Goal: Task Accomplishment & Management: Manage account settings

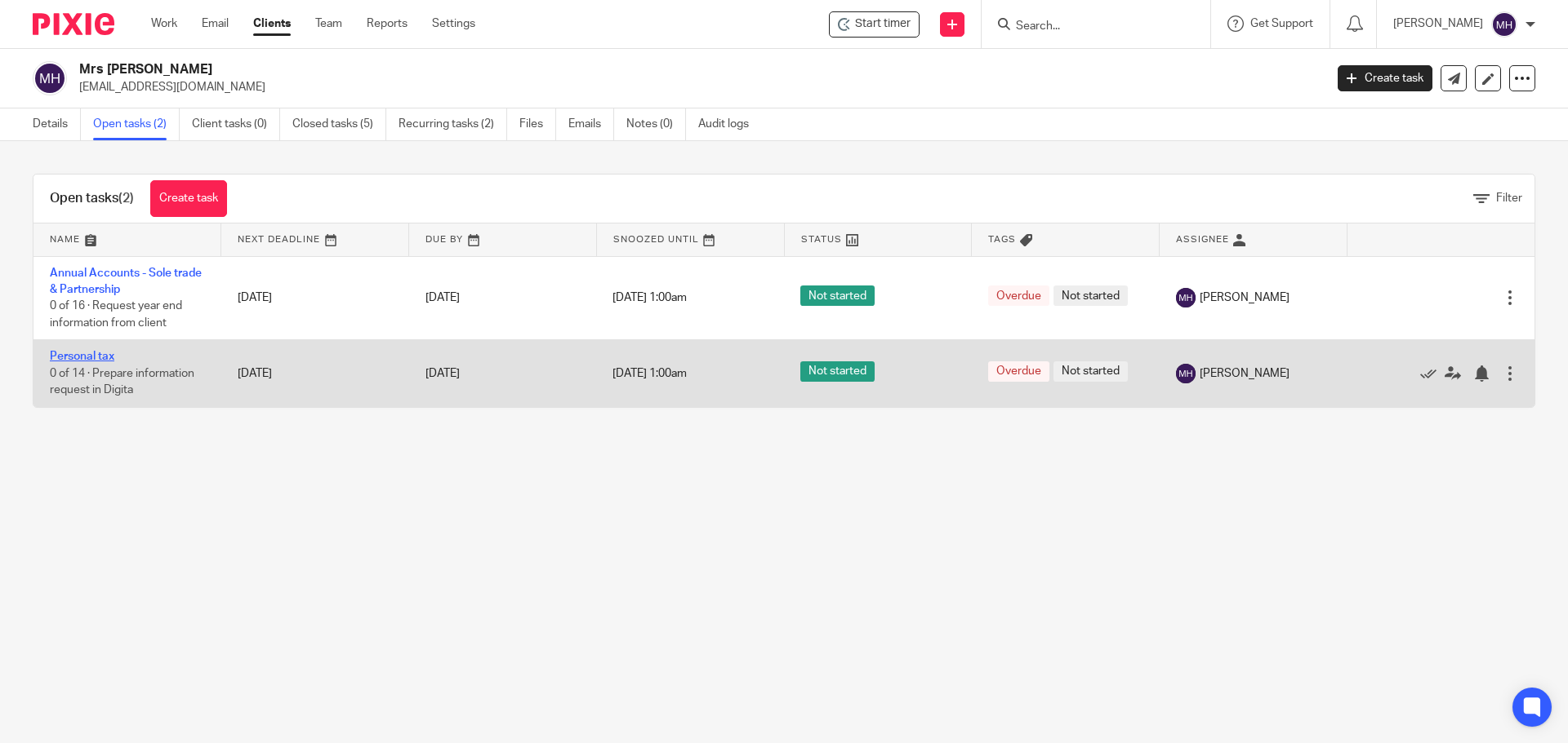
click at [103, 357] on link "Personal tax" at bounding box center [82, 356] width 65 height 11
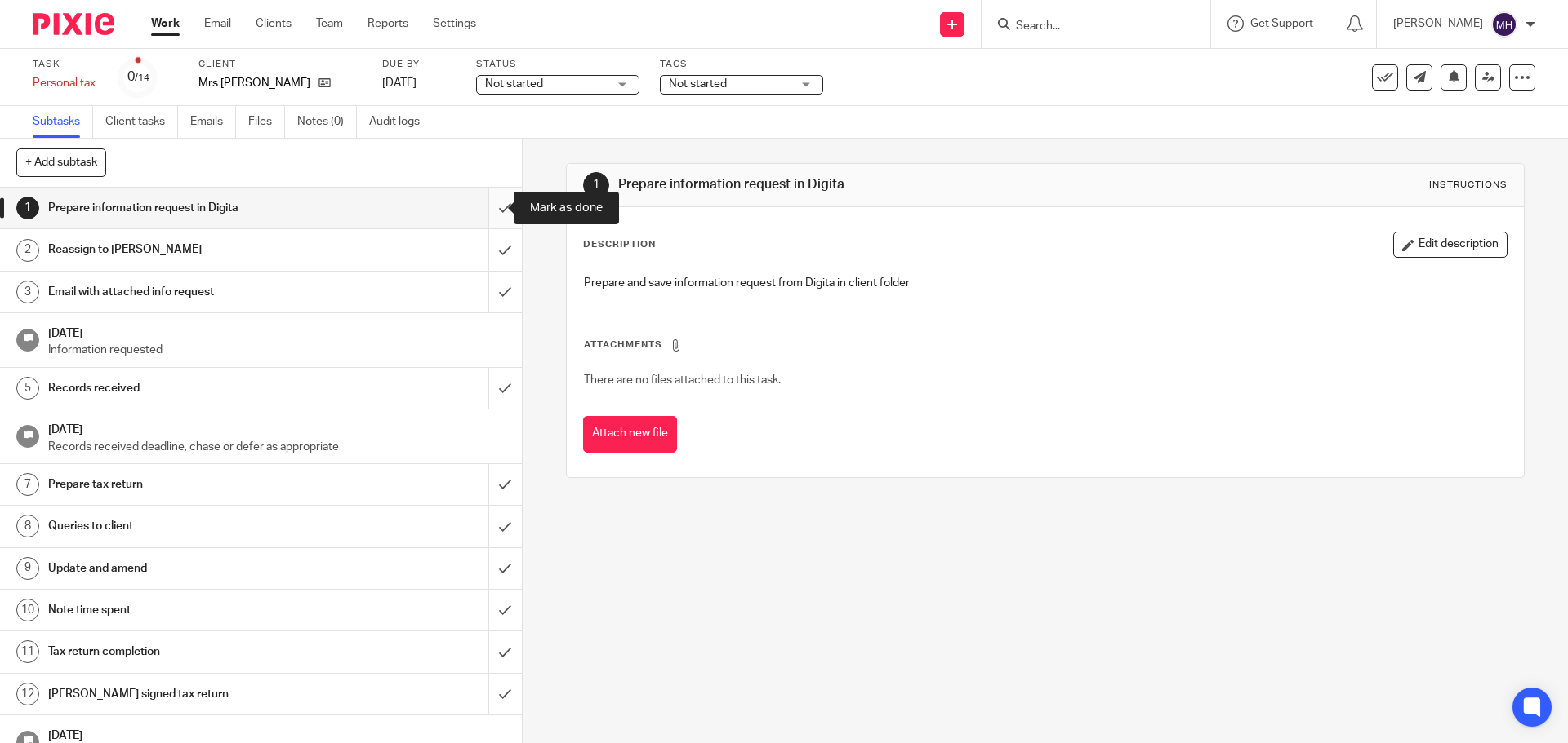
click at [487, 207] on input "submit" at bounding box center [261, 208] width 522 height 41
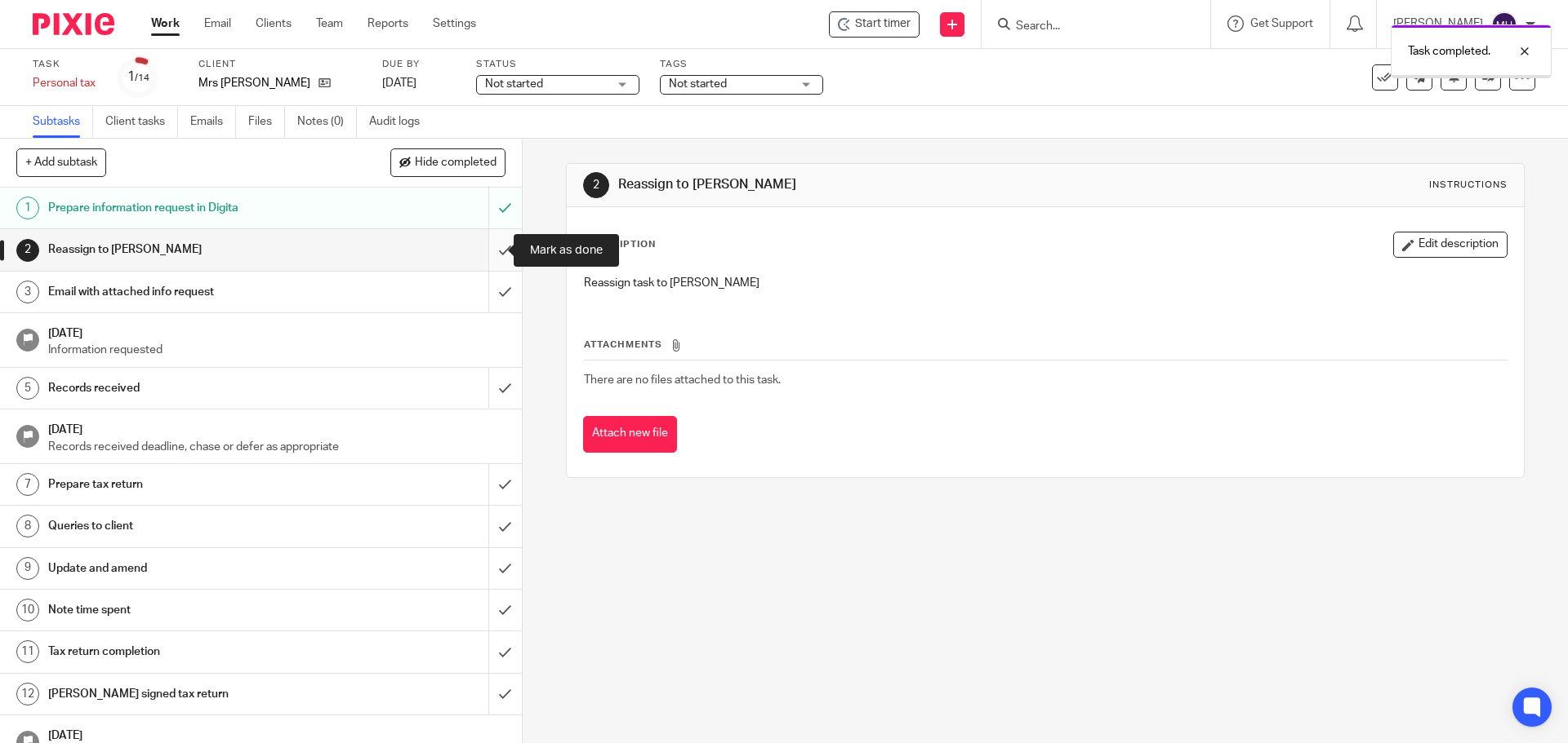
click at [490, 252] on input "submit" at bounding box center [261, 249] width 522 height 41
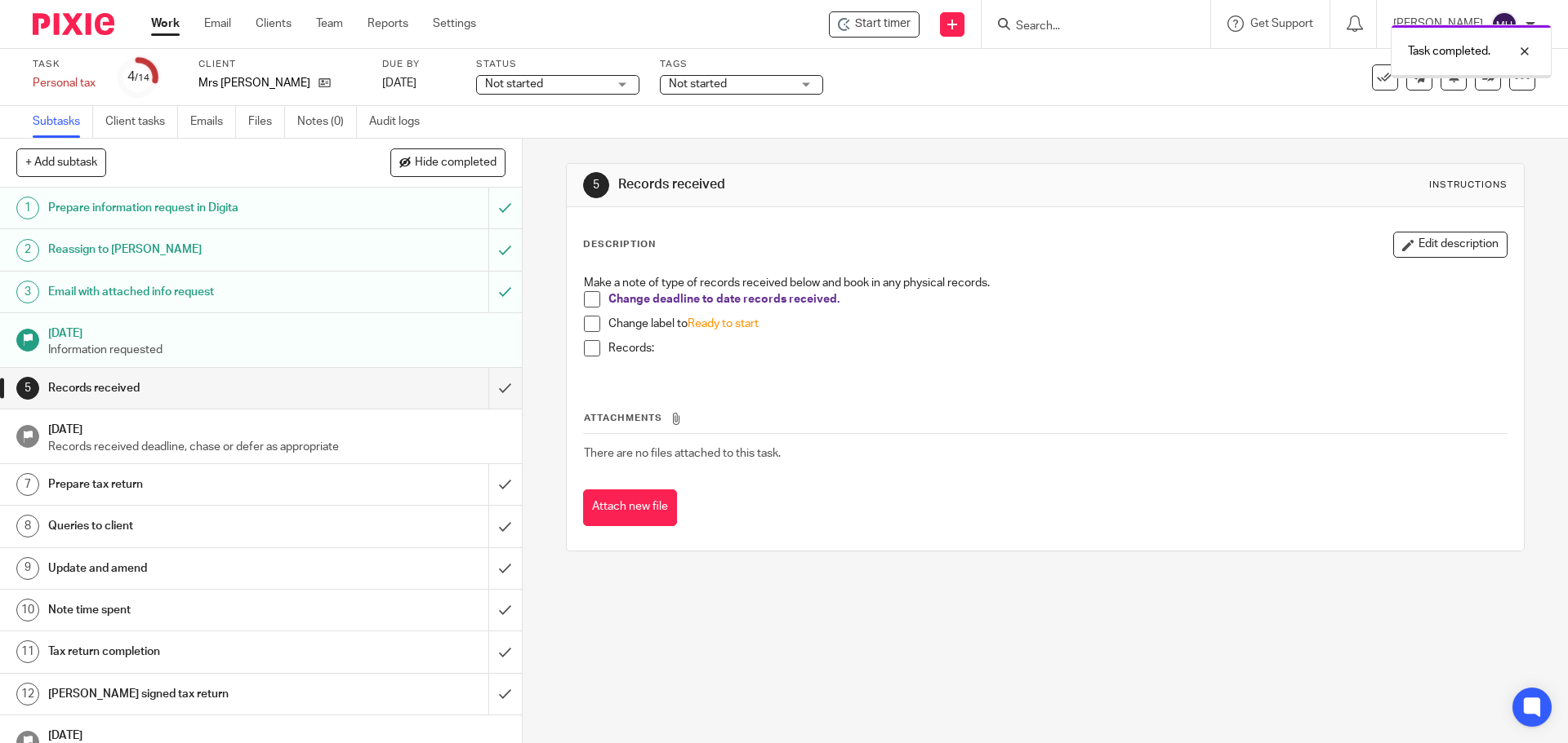
click at [589, 293] on span at bounding box center [591, 299] width 16 height 16
click at [591, 326] on span at bounding box center [591, 324] width 16 height 16
click at [588, 344] on span at bounding box center [591, 348] width 16 height 16
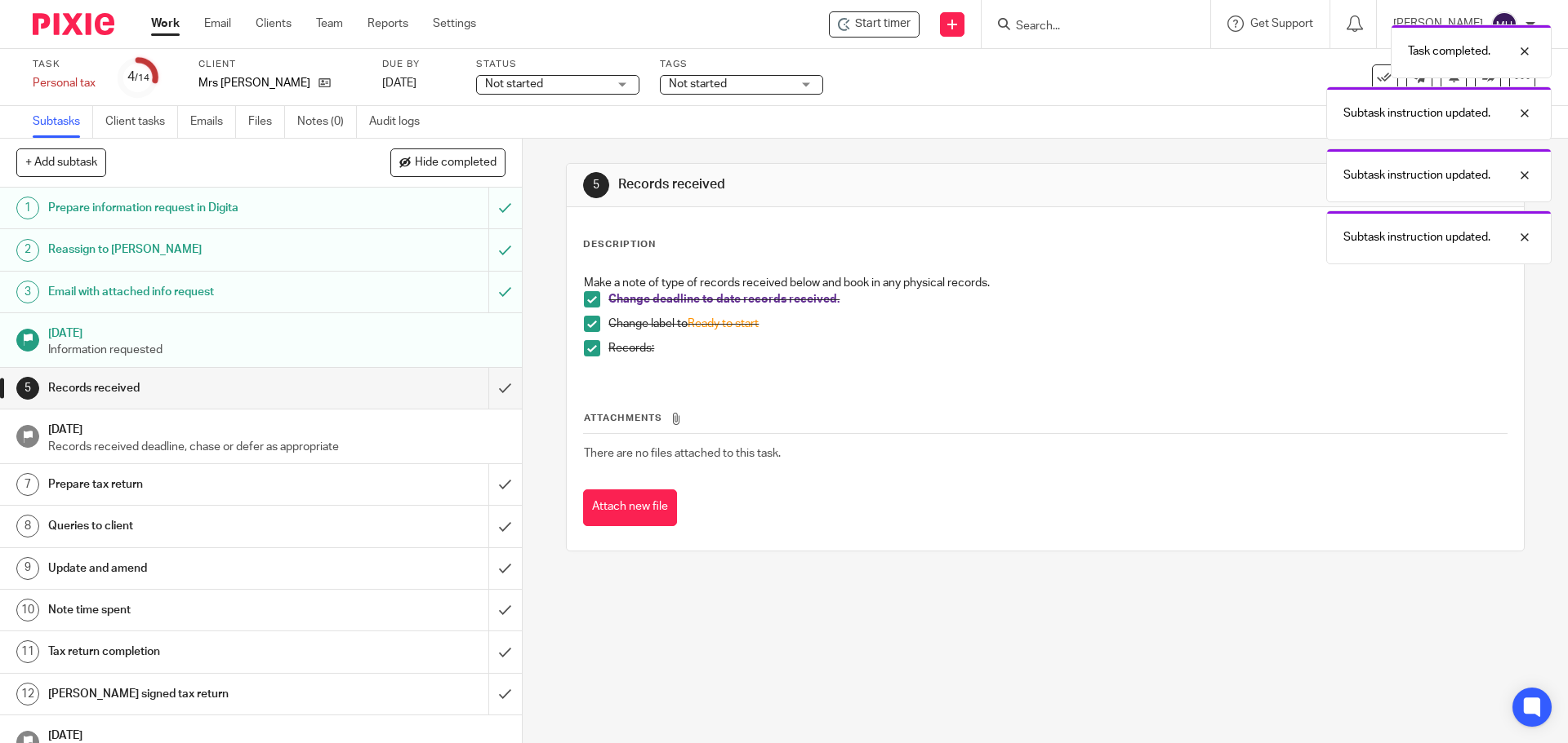
click at [730, 78] on span "Not started" at bounding box center [730, 85] width 123 height 17
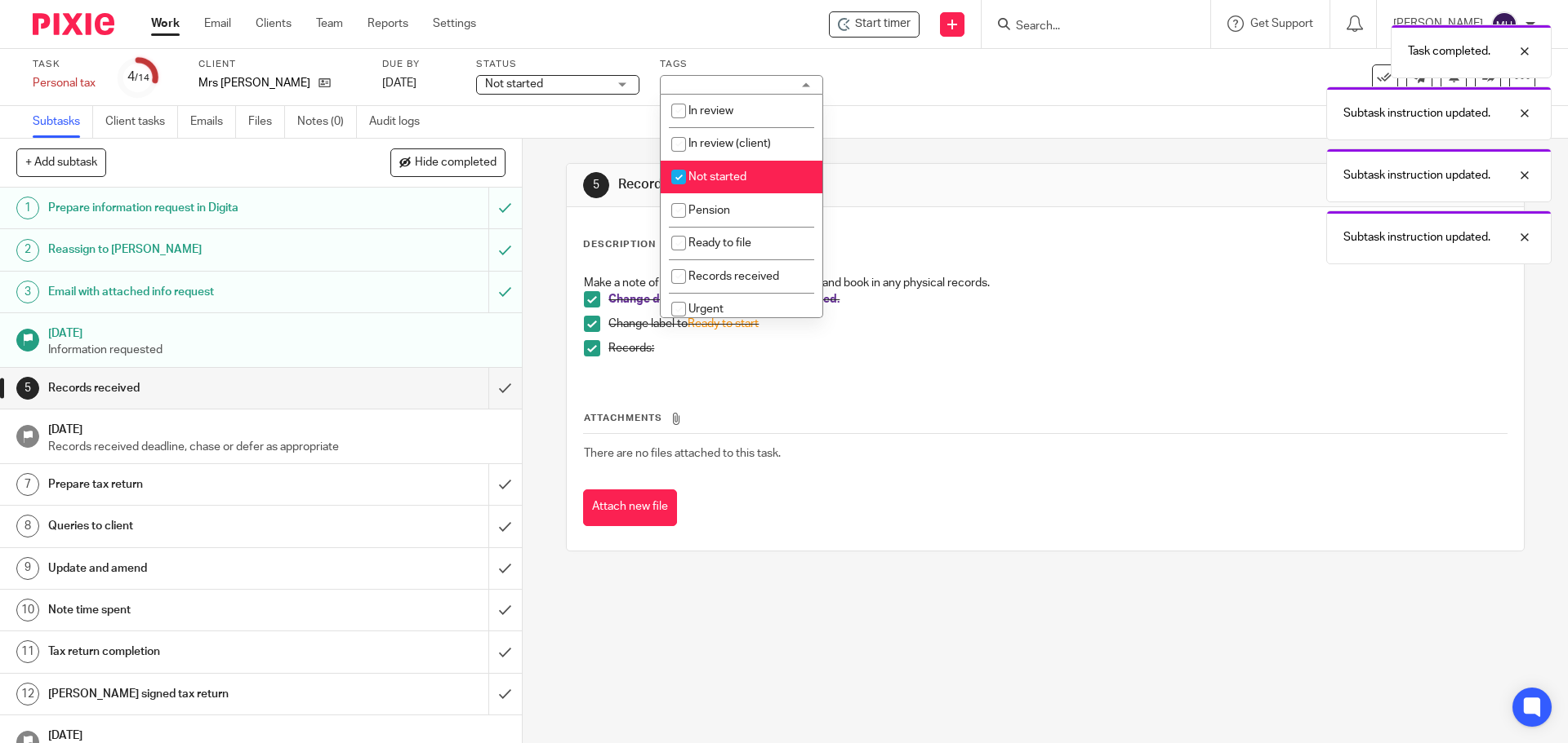
click at [731, 176] on span "Not started" at bounding box center [717, 177] width 58 height 11
checkbox input "false"
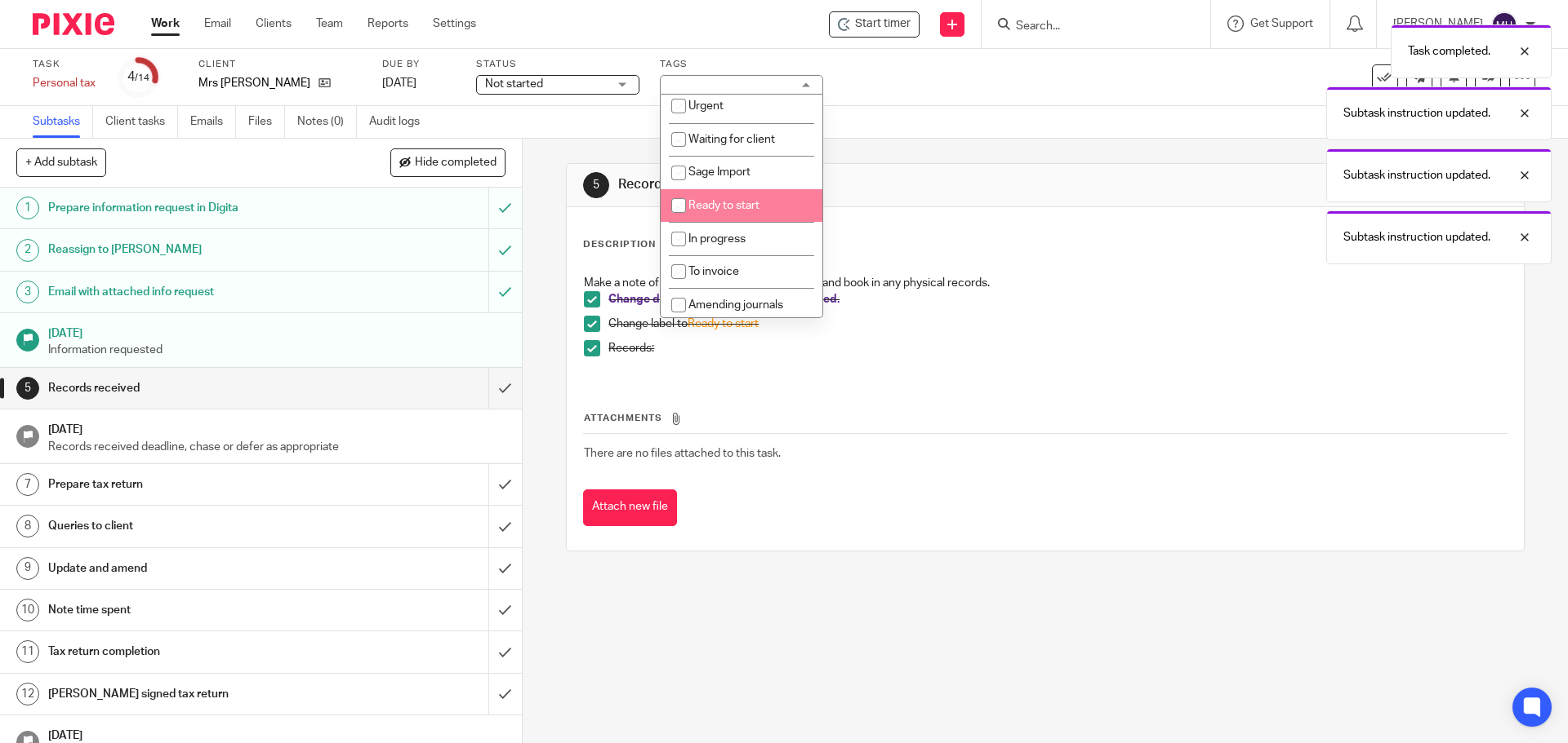
scroll to position [207, 0]
click at [742, 197] on span "Ready to start" at bounding box center [724, 201] width 71 height 11
checkbox input "true"
click at [420, 78] on link "[DATE]" at bounding box center [419, 84] width 73 height 17
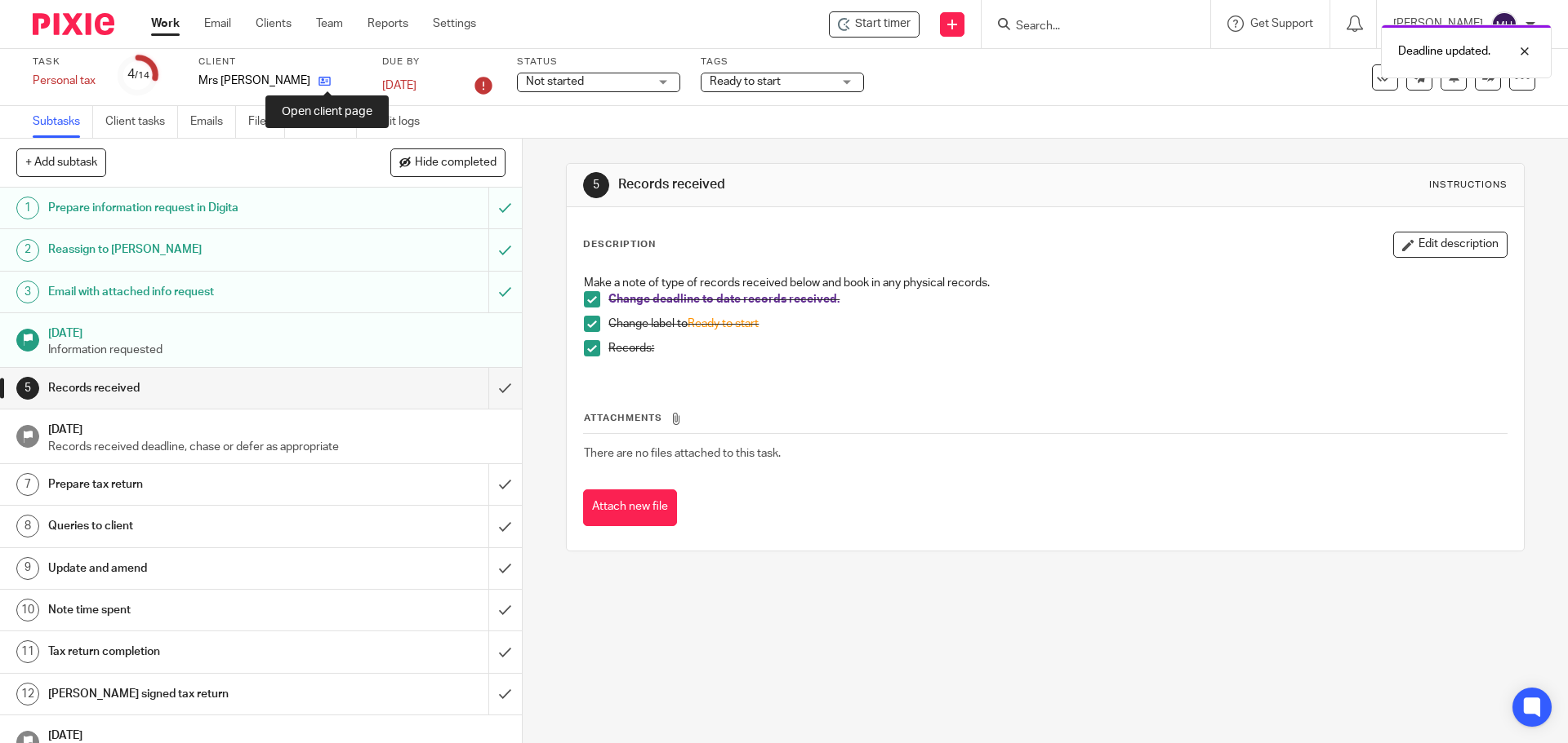
click at [328, 80] on icon at bounding box center [325, 81] width 12 height 12
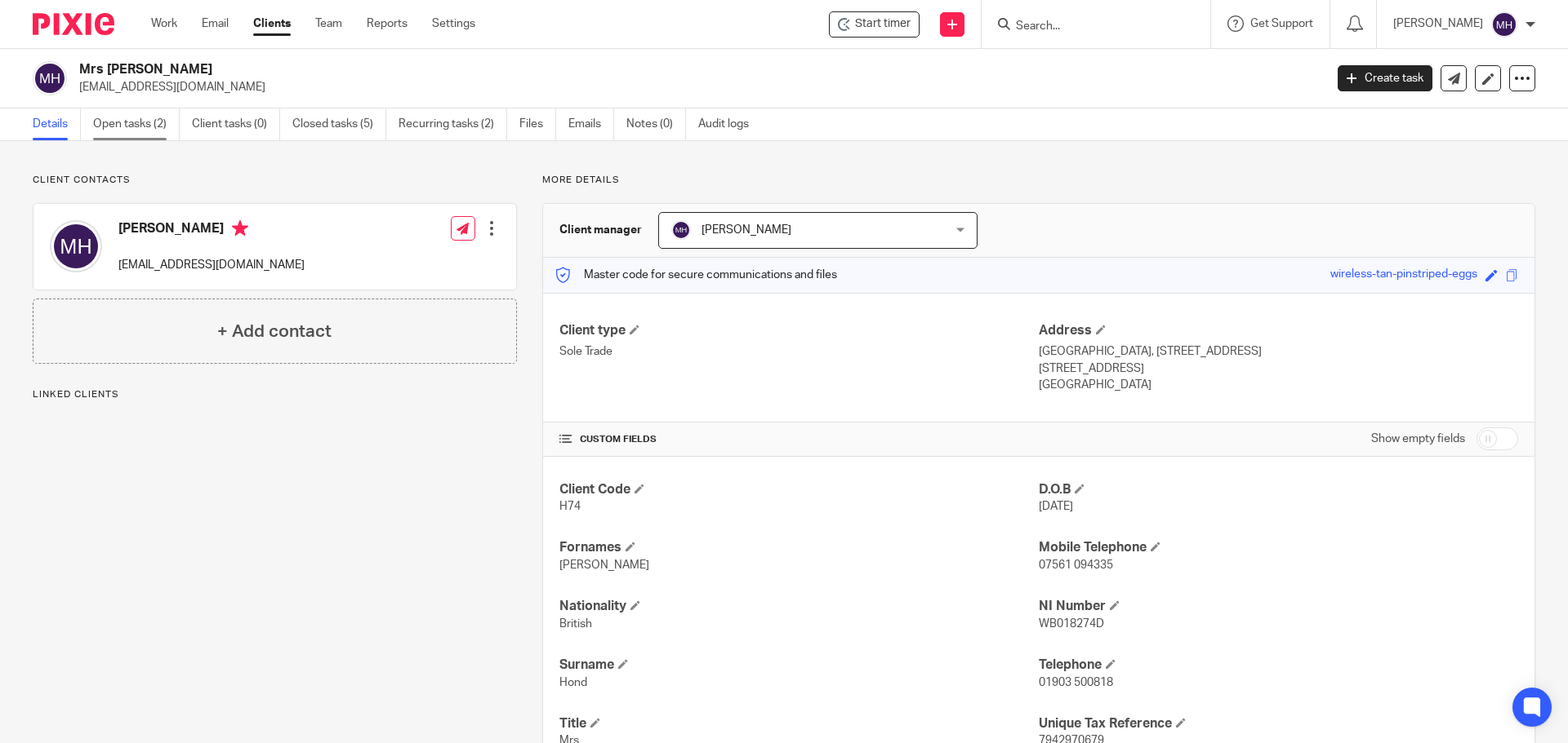
click at [119, 121] on link "Open tasks (2)" at bounding box center [136, 124] width 86 height 32
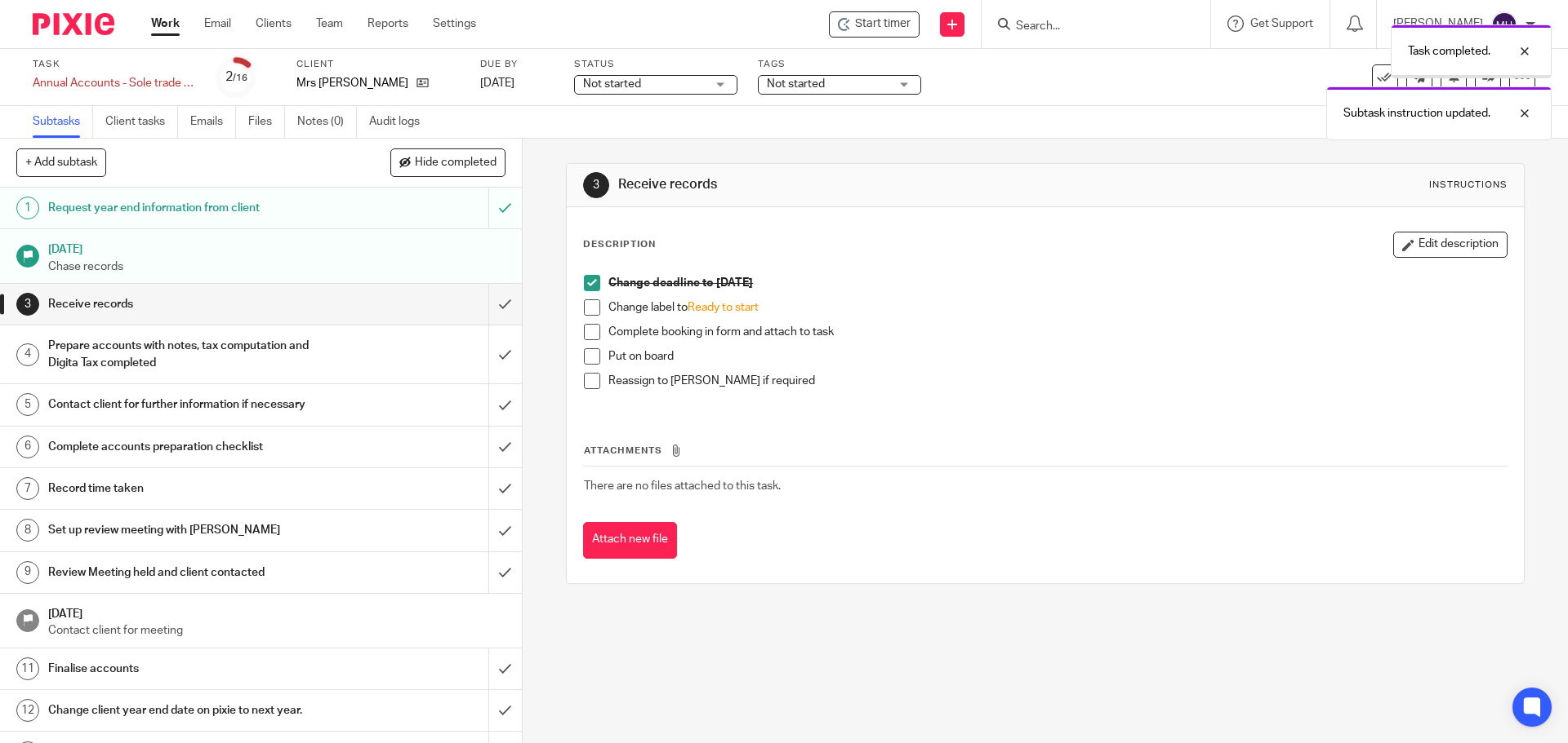
click at [589, 311] on span at bounding box center [591, 307] width 16 height 16
click at [585, 336] on span at bounding box center [591, 331] width 16 height 16
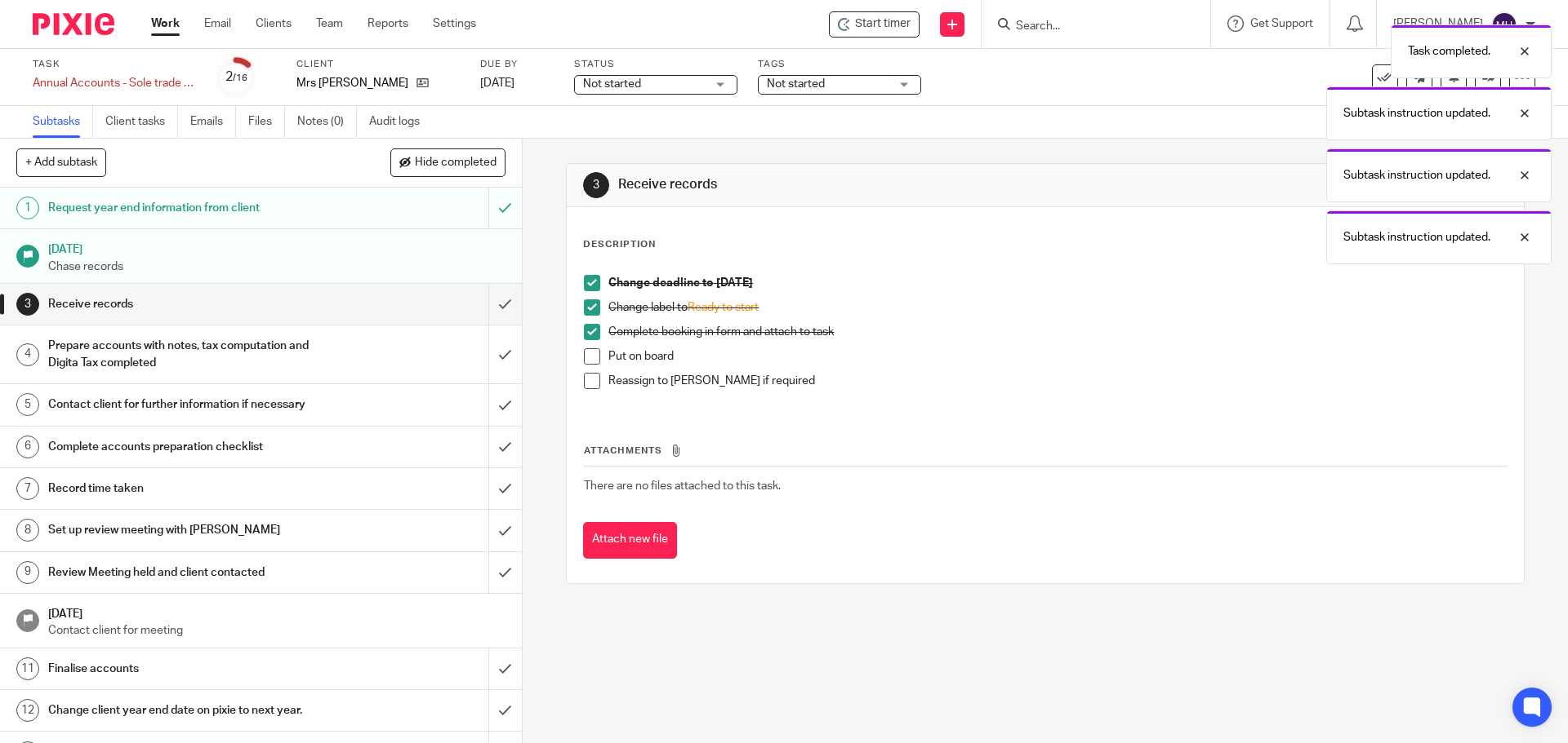
drag, startPoint x: 585, startPoint y: 357, endPoint x: 585, endPoint y: 379, distance: 22.0
click at [585, 358] on span at bounding box center [591, 356] width 16 height 16
click at [585, 380] on span at bounding box center [591, 381] width 16 height 16
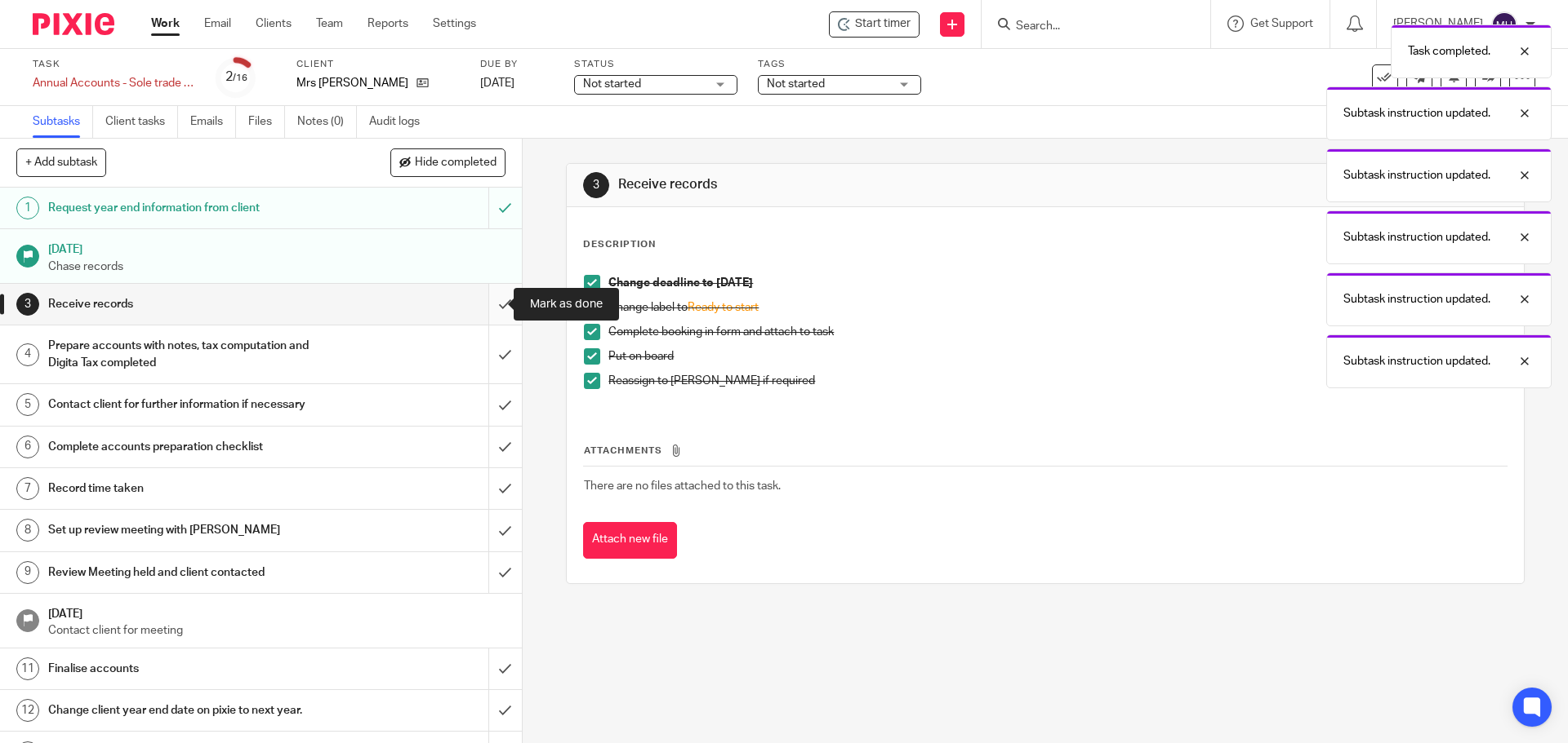
click at [486, 304] on input "submit" at bounding box center [261, 304] width 522 height 41
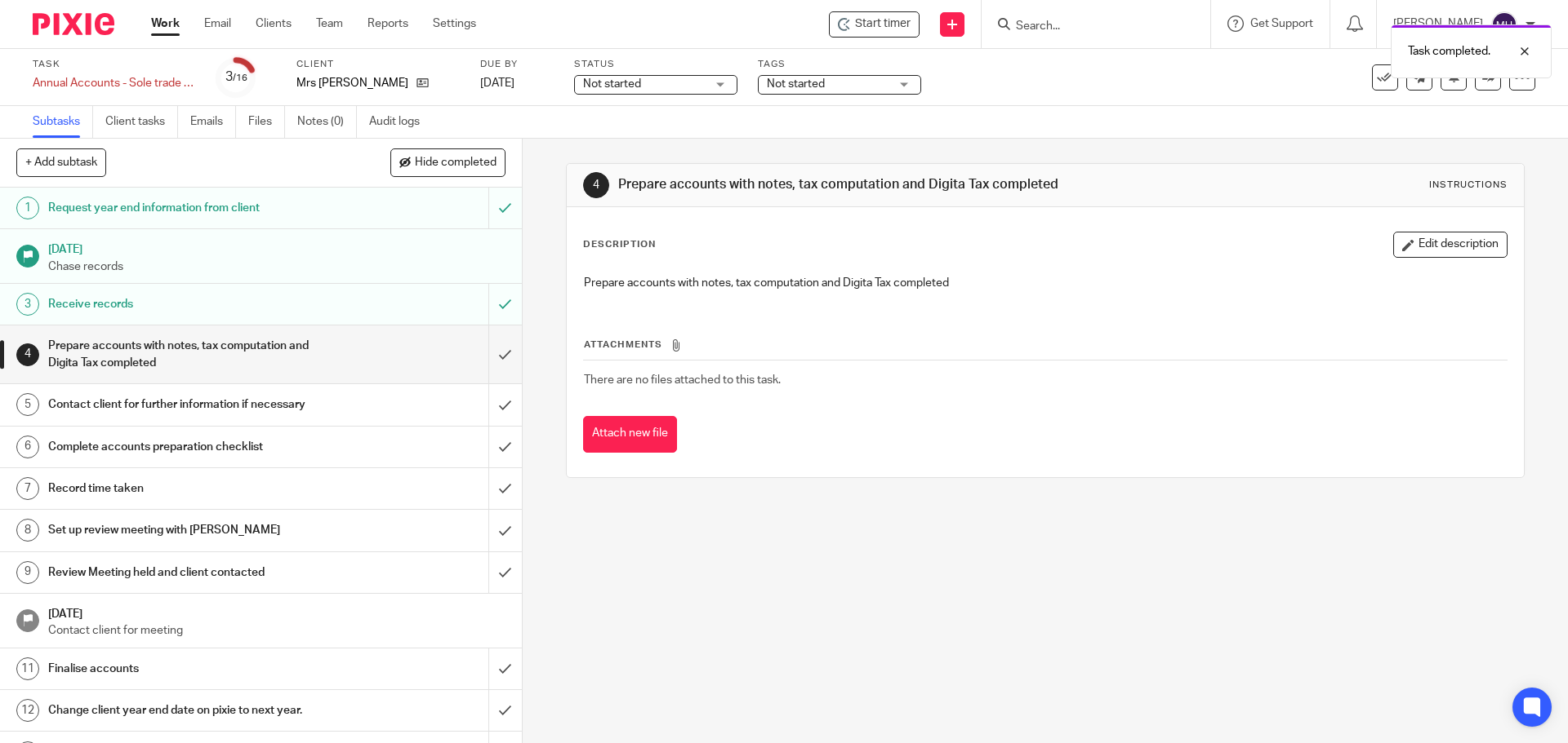
click at [793, 84] on span "Not started" at bounding box center [795, 84] width 58 height 11
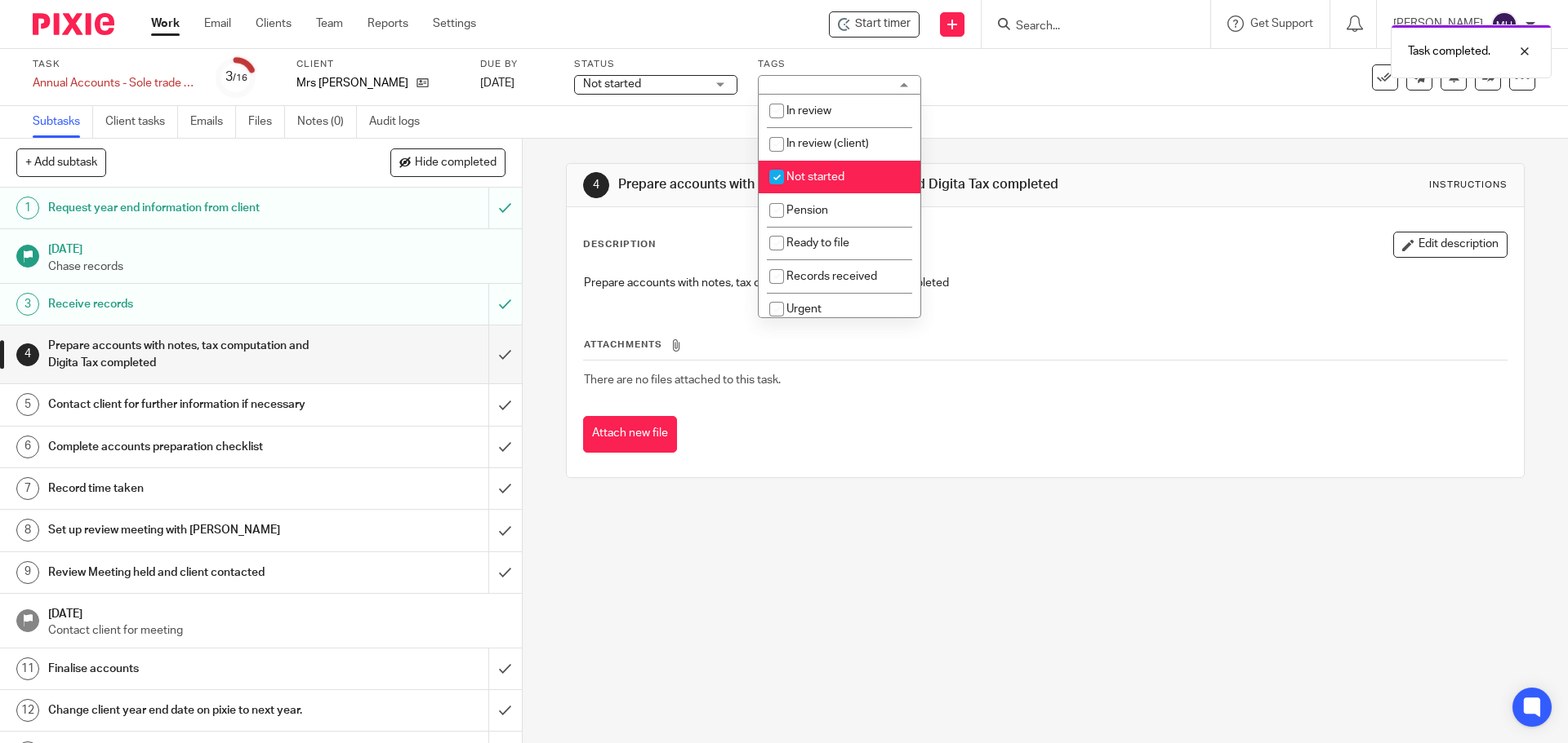
click at [827, 177] on span "Not started" at bounding box center [815, 177] width 58 height 11
checkbox input "false"
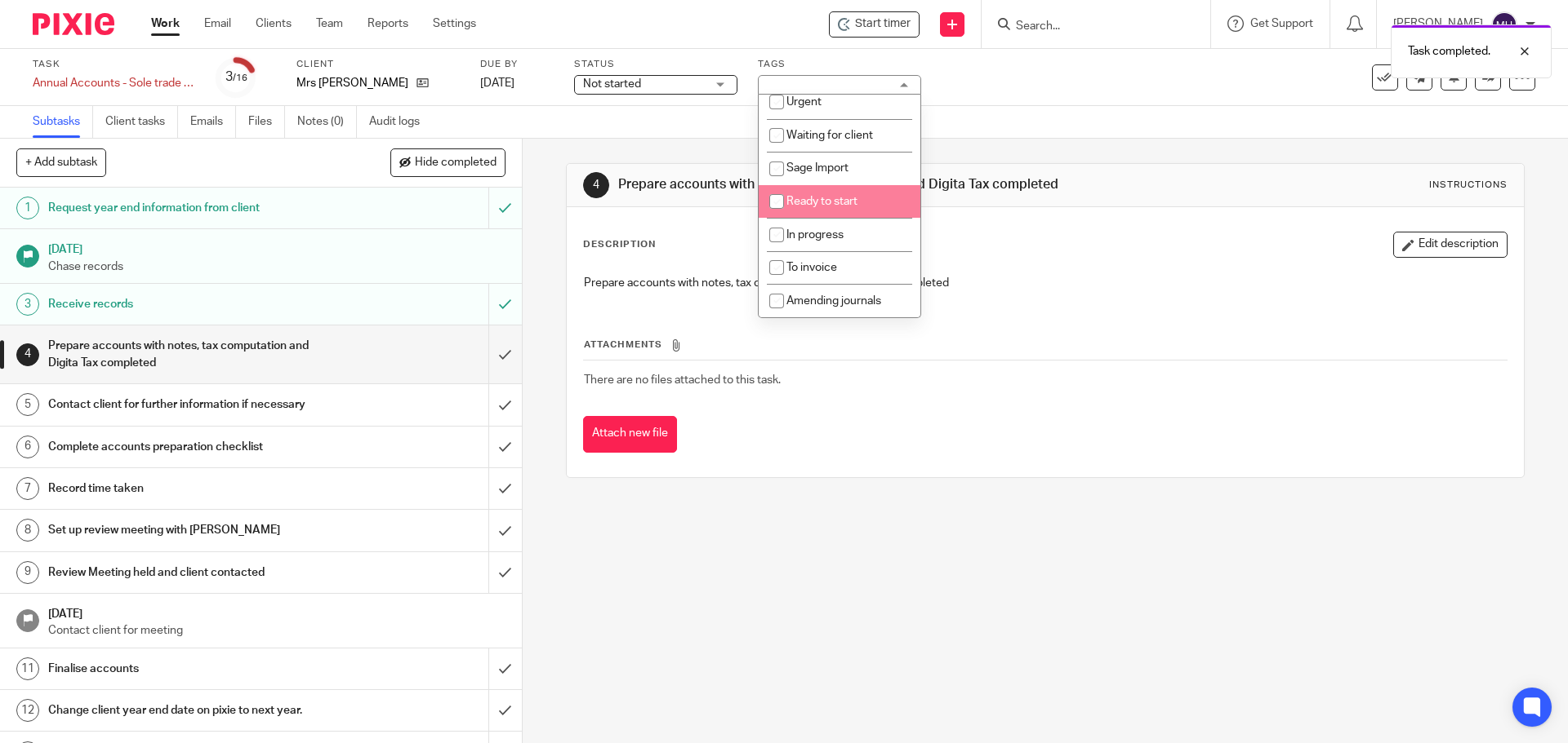
click at [856, 198] on span "Ready to start" at bounding box center [822, 201] width 71 height 11
checkbox input "true"
click at [515, 79] on link "[DATE]" at bounding box center [516, 84] width 73 height 17
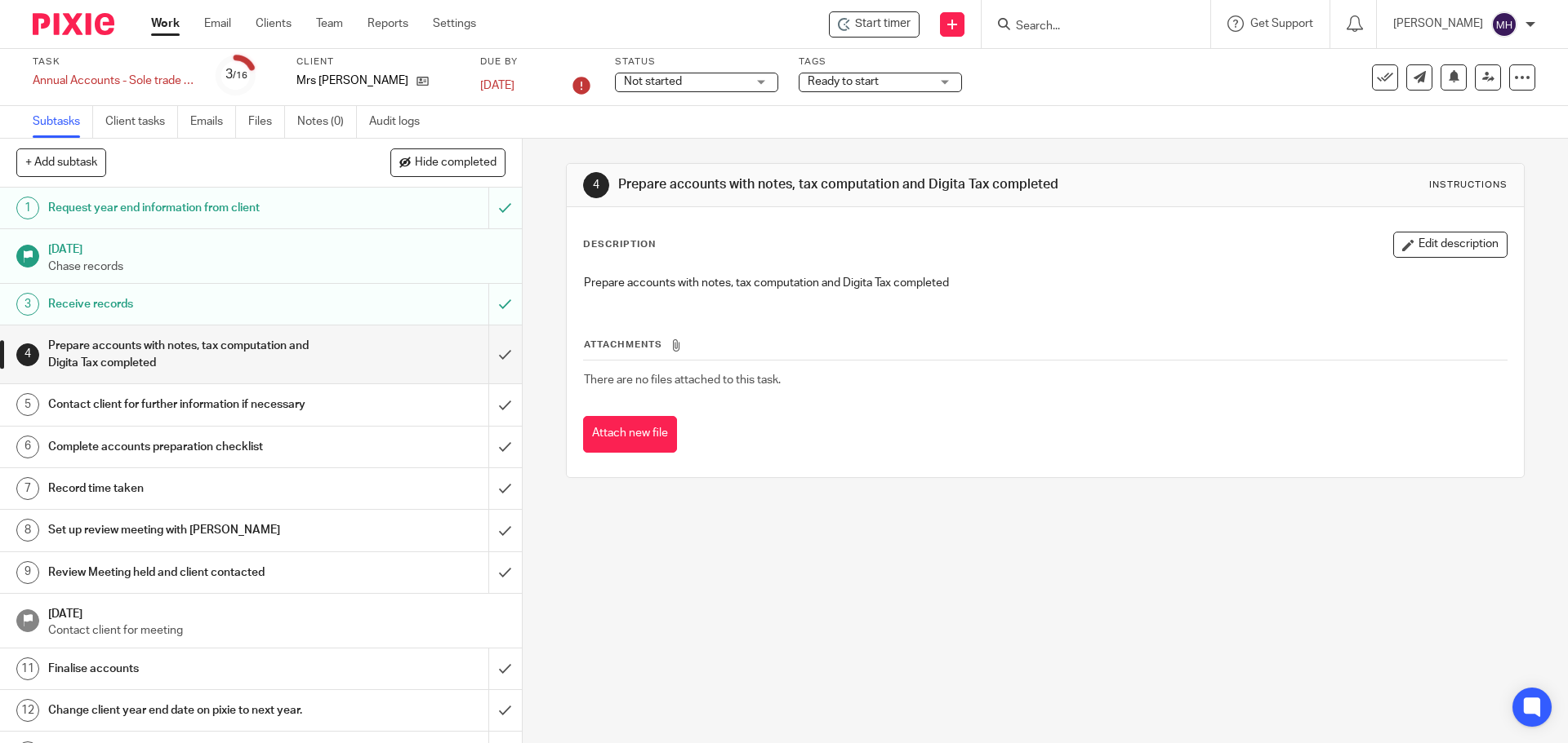
click at [165, 23] on link "Work" at bounding box center [165, 23] width 28 height 16
